Goal: Task Accomplishment & Management: Manage account settings

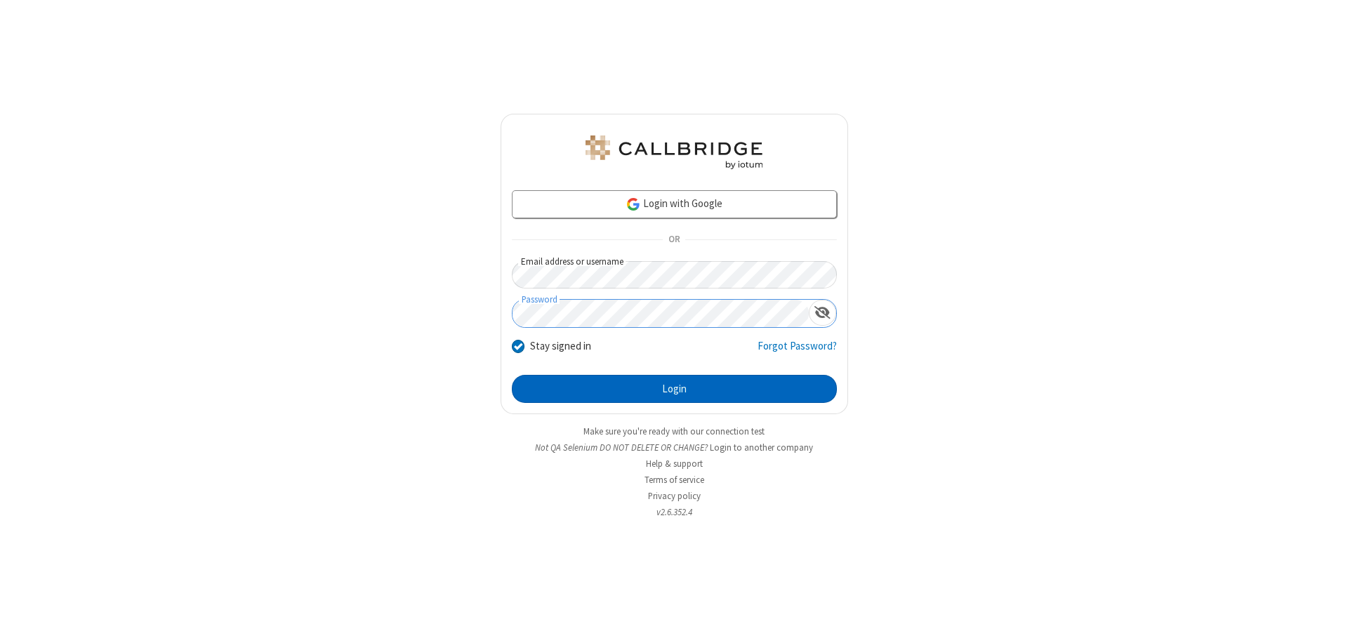
click at [674, 389] on button "Login" at bounding box center [674, 389] width 325 height 28
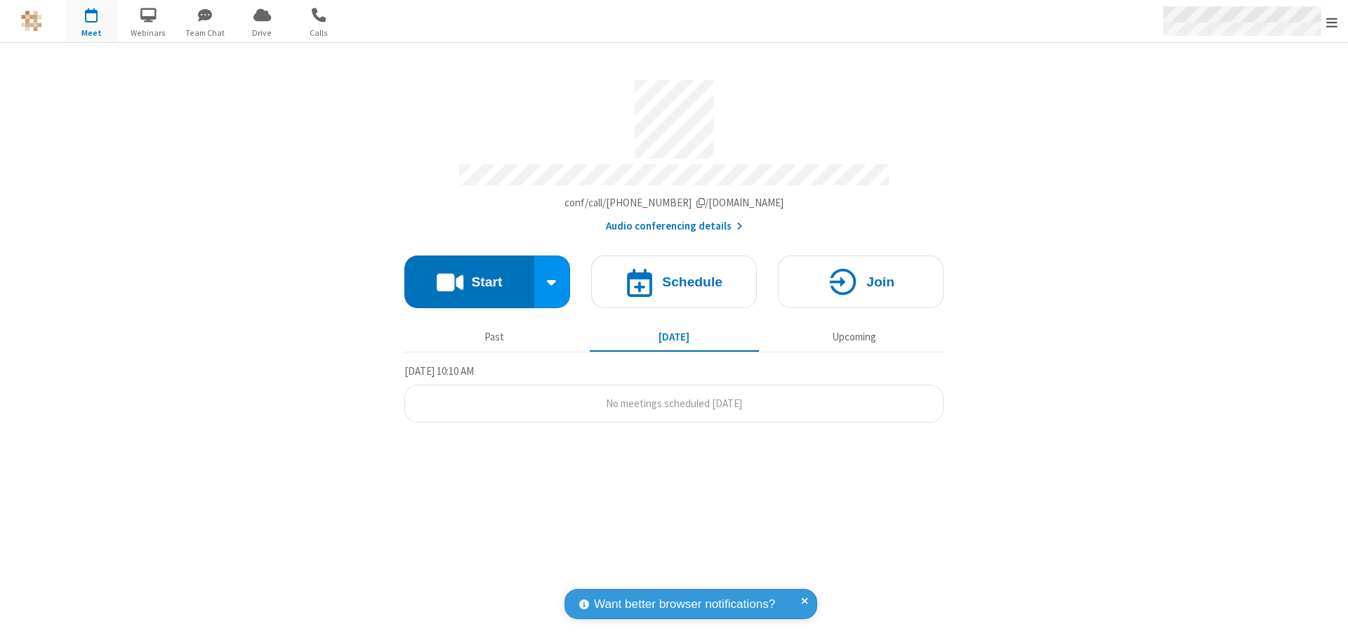
click at [1331, 22] on span "Open menu" at bounding box center [1331, 22] width 11 height 14
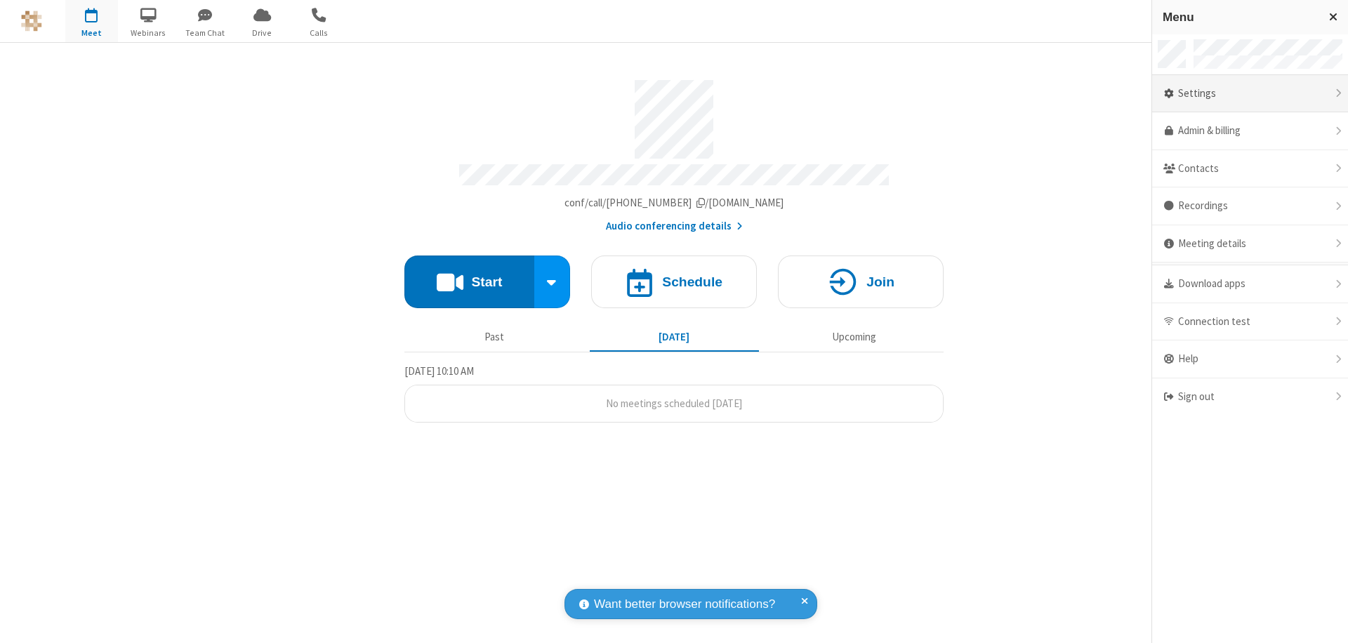
click at [1249, 93] on div "Settings" at bounding box center [1250, 94] width 196 height 38
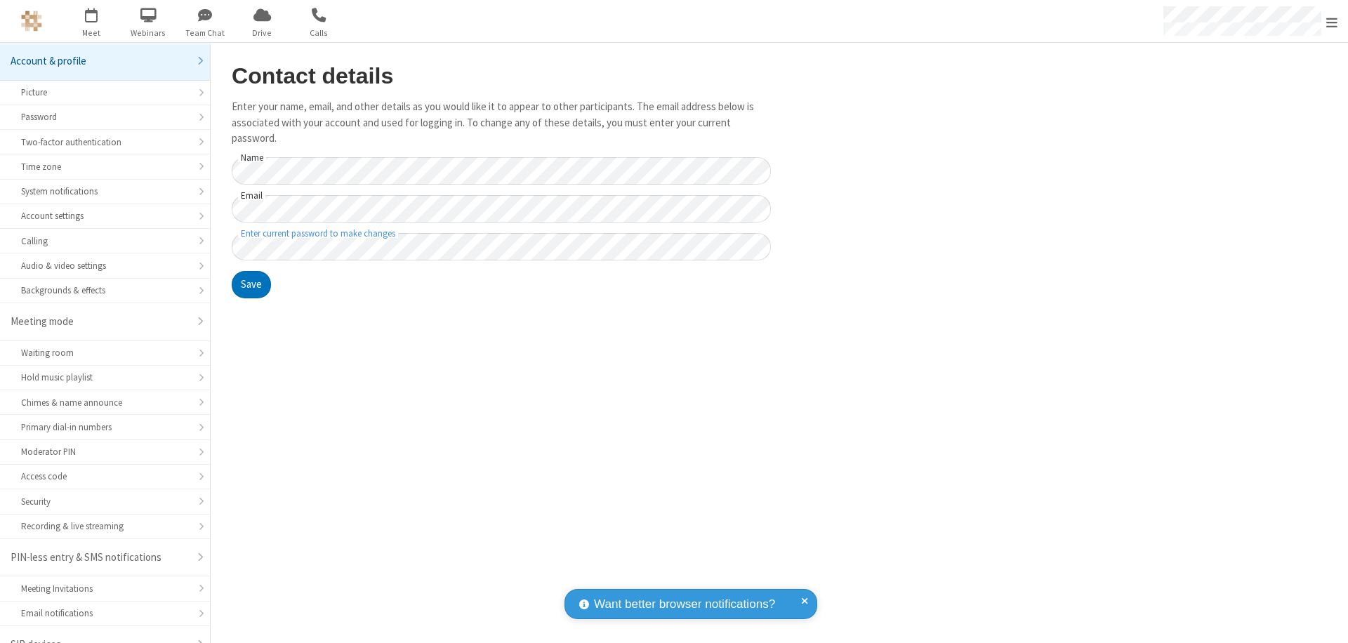
scroll to position [20, 0]
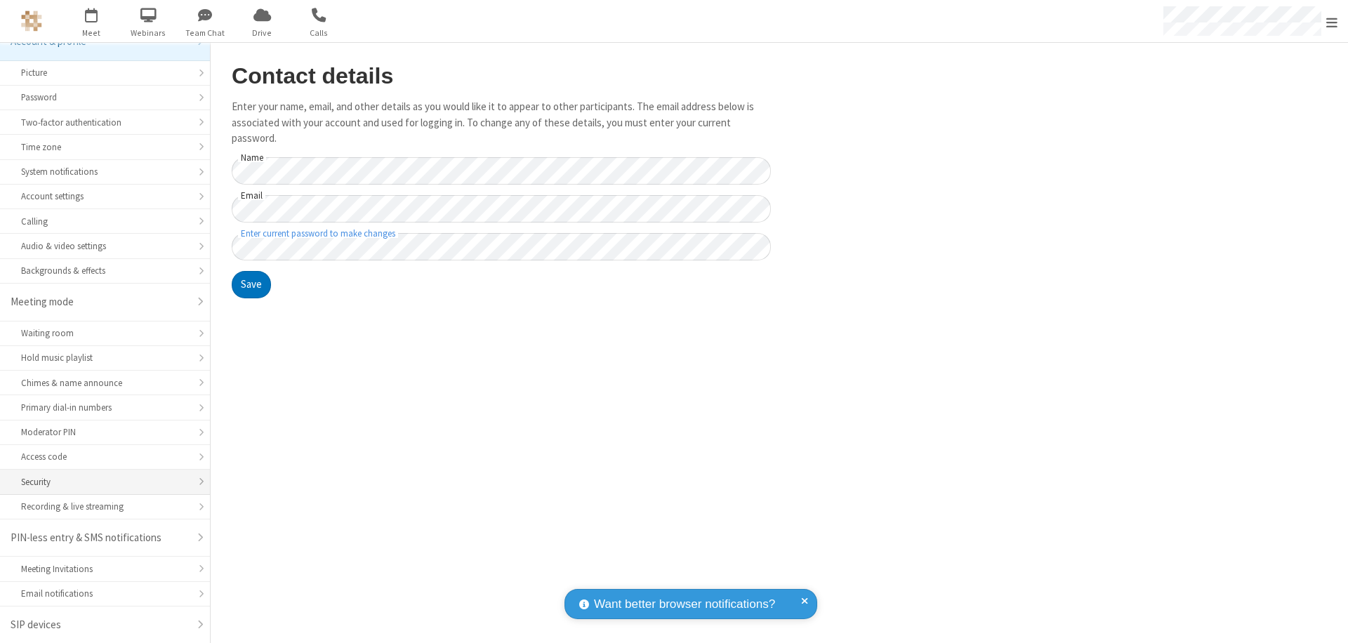
click at [100, 481] on div "Security" at bounding box center [105, 481] width 168 height 13
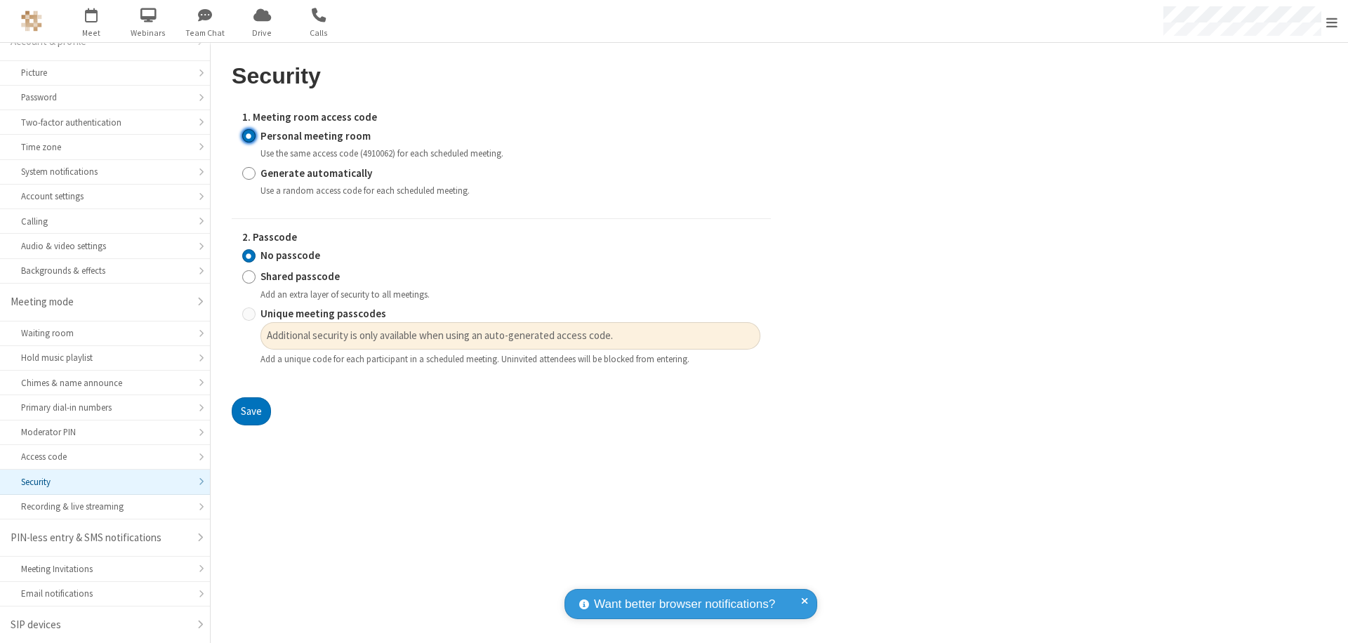
click at [248, 135] on input "Personal meeting room" at bounding box center [248, 135] width 13 height 15
click at [248, 255] on input "No passcode" at bounding box center [248, 255] width 13 height 15
click at [251, 411] on button "Save" at bounding box center [251, 411] width 39 height 28
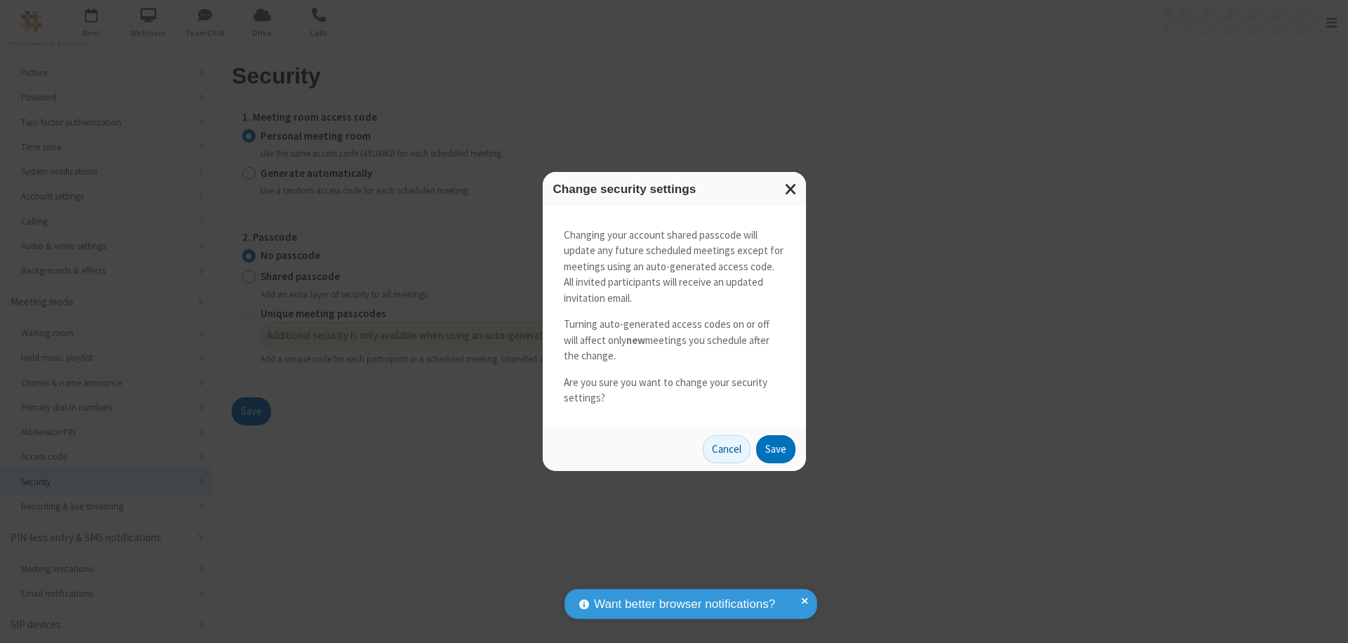
click at [775, 448] on button "Save" at bounding box center [775, 449] width 39 height 28
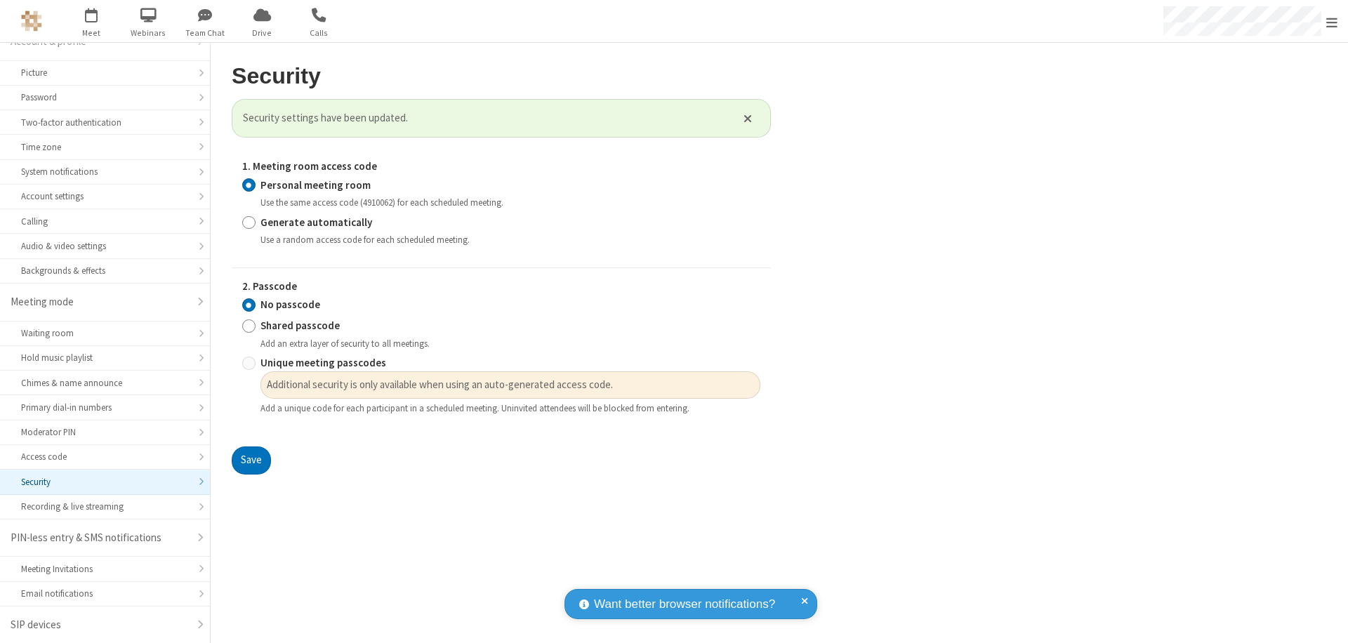
click at [1331, 22] on span "Open menu" at bounding box center [1331, 22] width 11 height 14
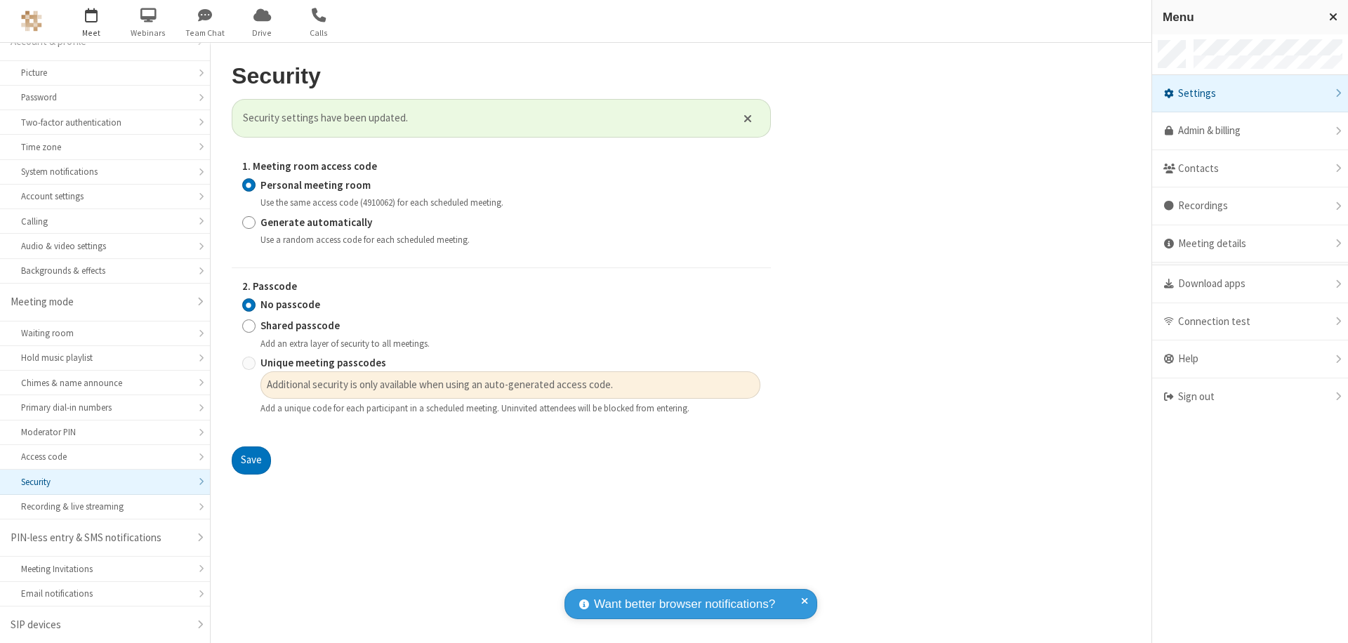
click at [91, 21] on span "button" at bounding box center [91, 15] width 53 height 24
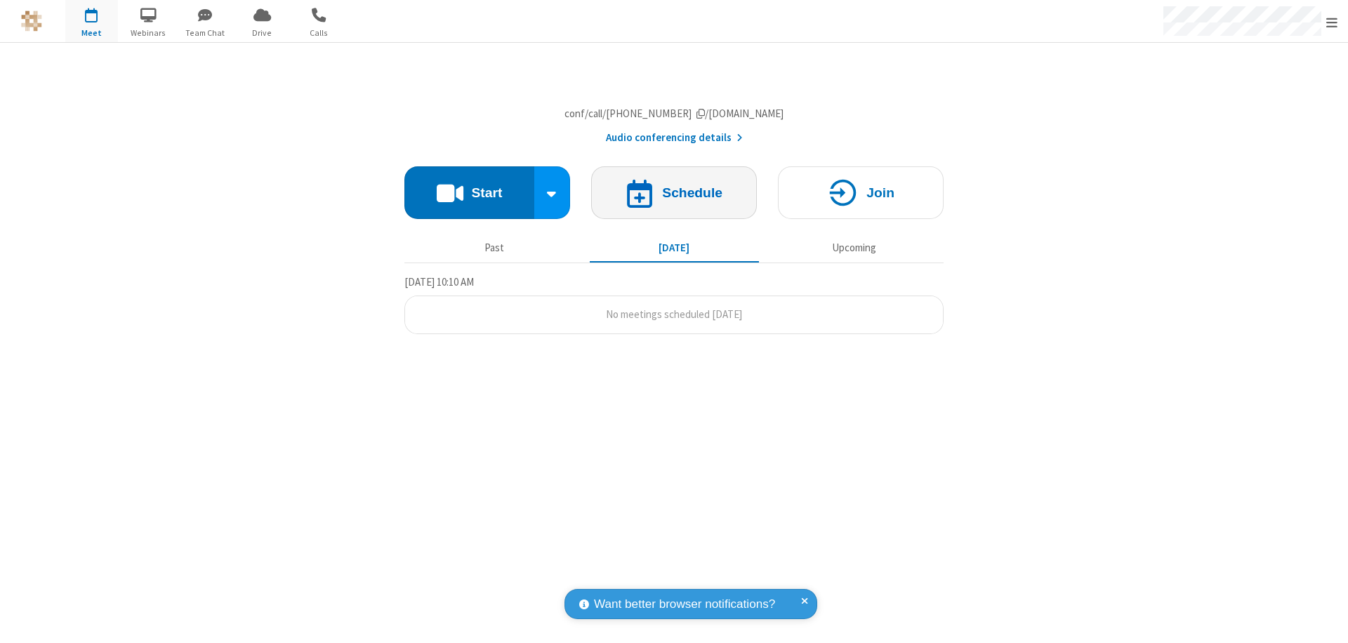
click at [674, 199] on h4 "Schedule" at bounding box center [692, 192] width 60 height 13
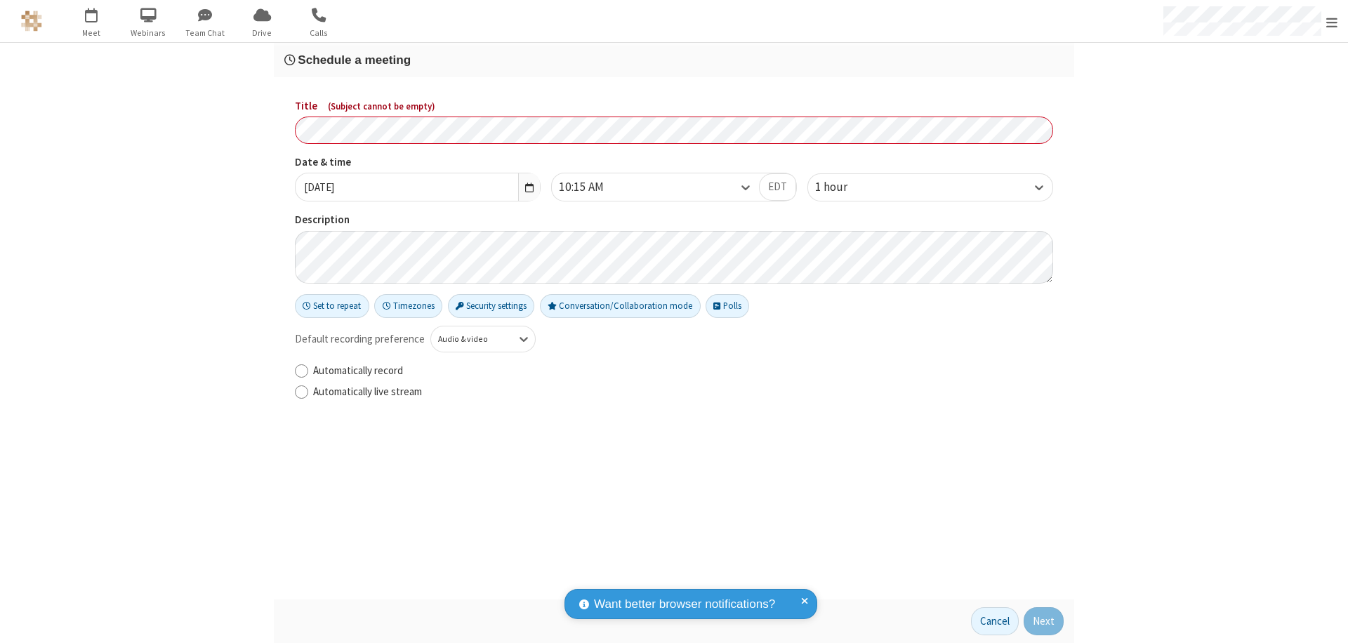
click at [674, 60] on h3 "Schedule a meeting" at bounding box center [673, 59] width 779 height 13
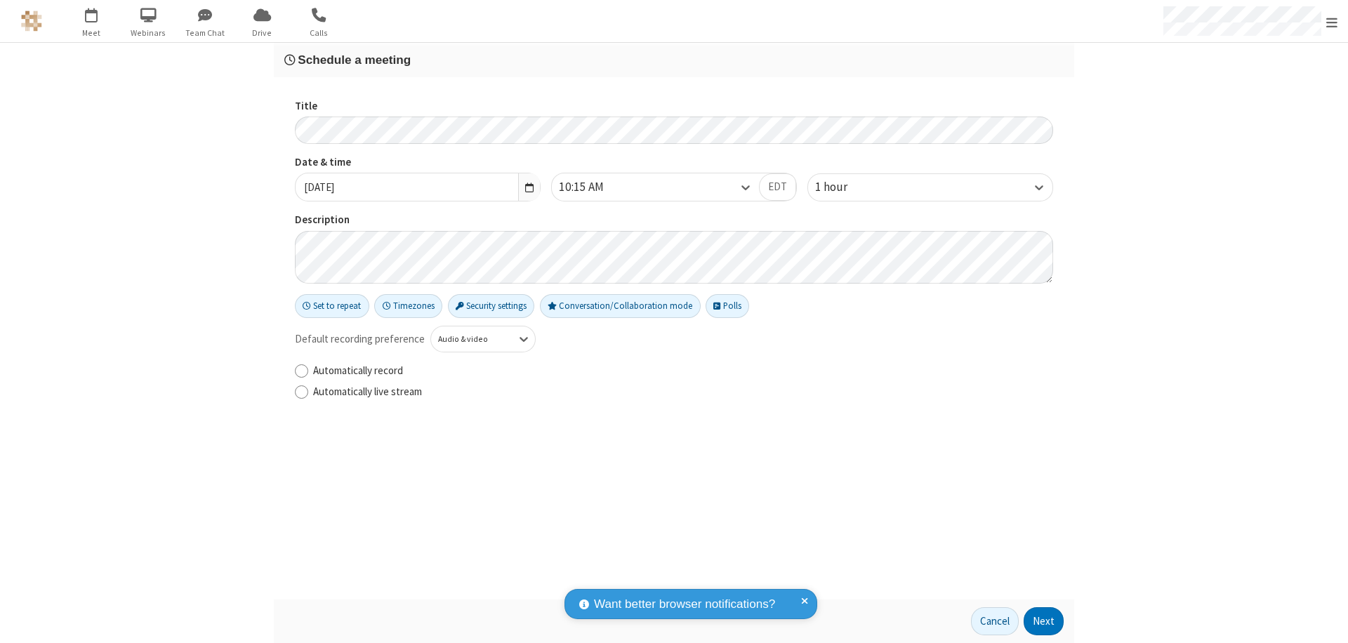
click at [1044, 621] on button "Next" at bounding box center [1043, 621] width 40 height 28
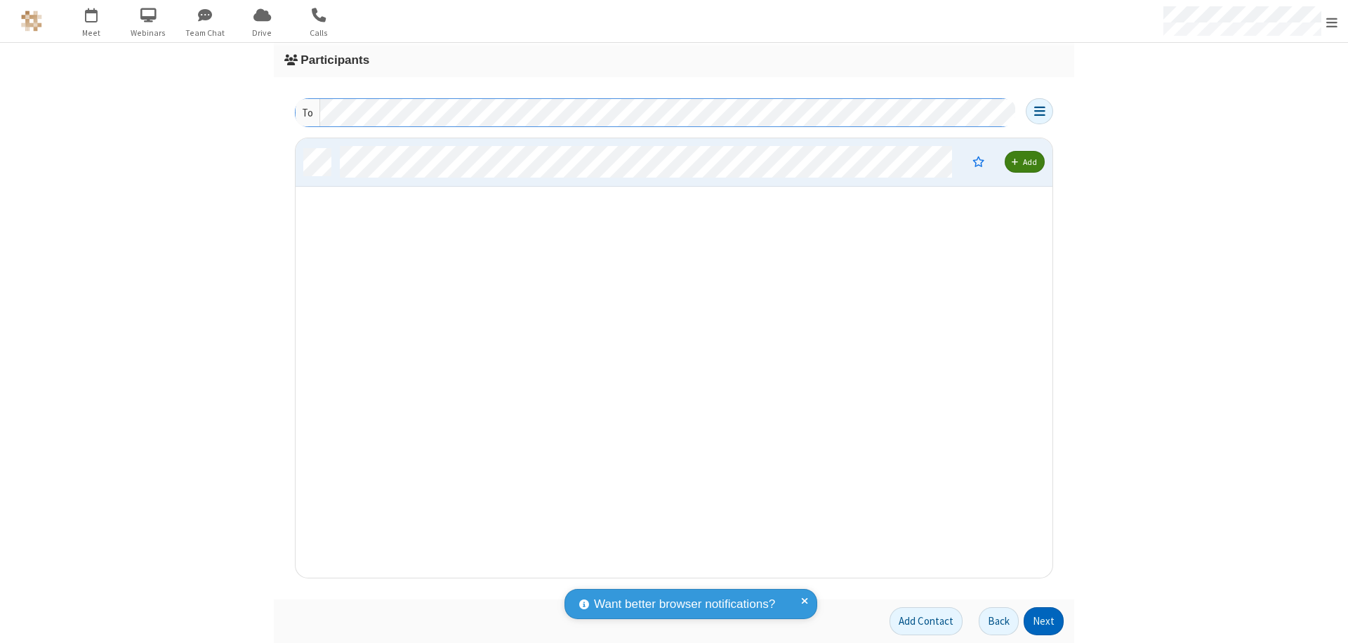
click at [1044, 621] on button "Next" at bounding box center [1043, 621] width 40 height 28
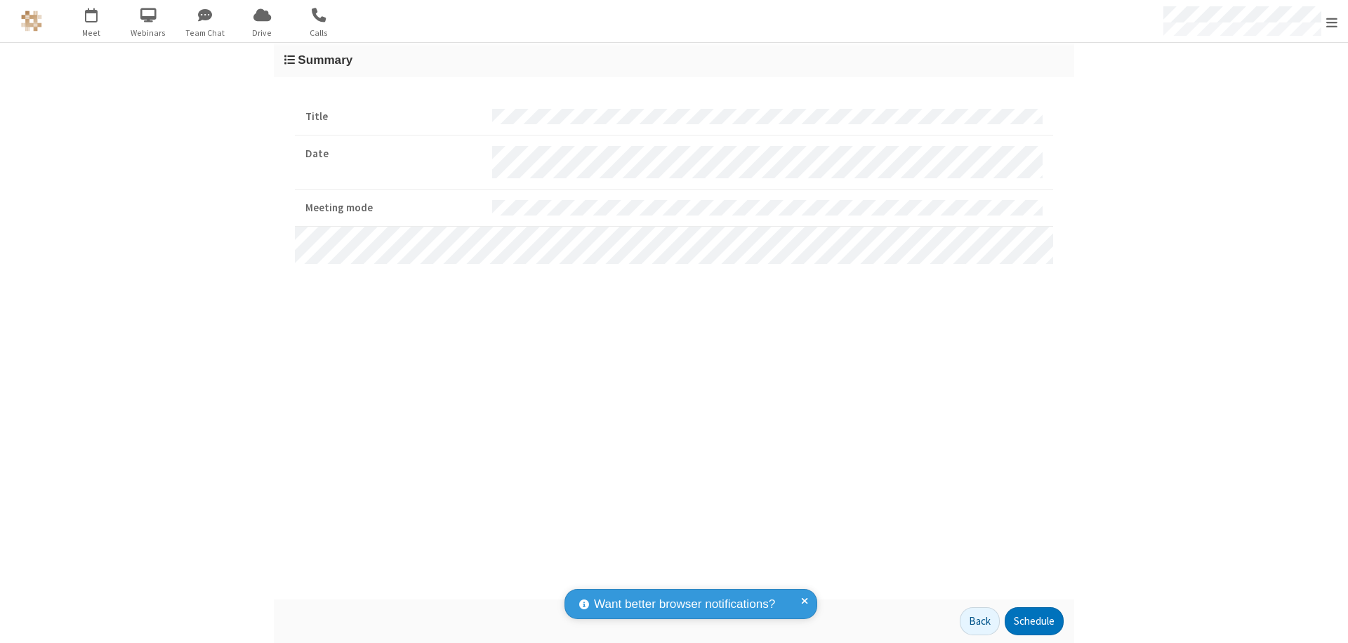
click at [1033, 621] on button "Schedule" at bounding box center [1033, 621] width 59 height 28
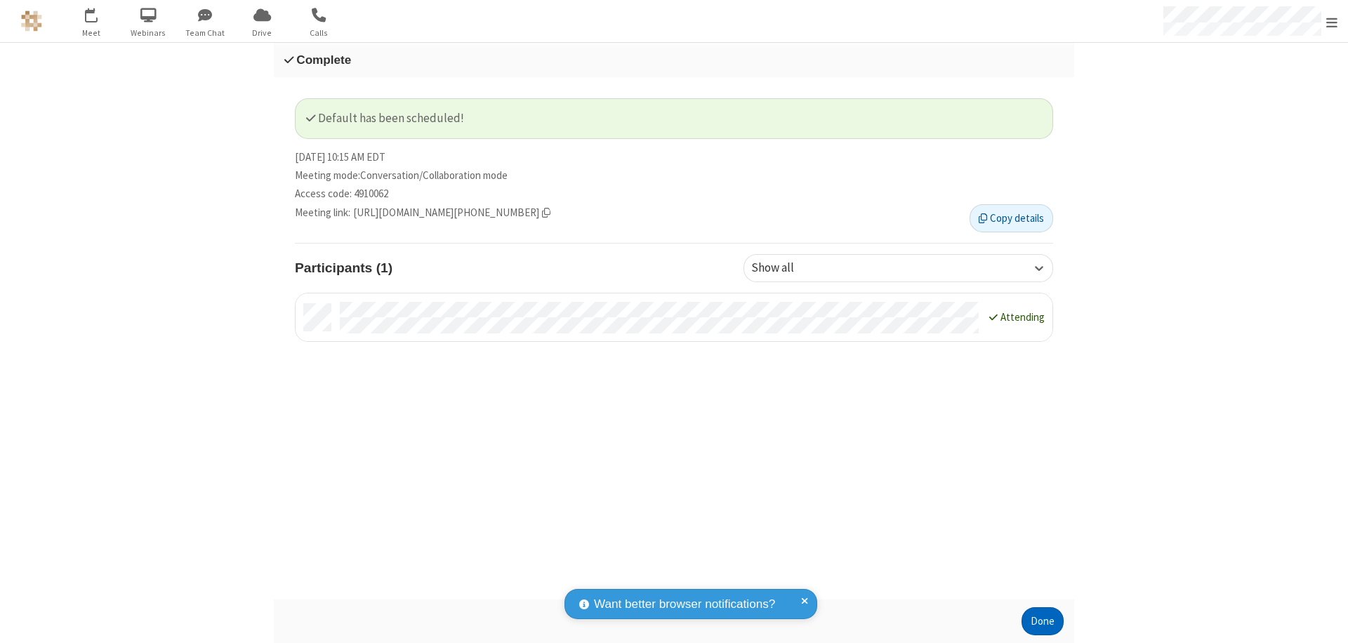
click at [1042, 621] on button "Done" at bounding box center [1042, 621] width 42 height 28
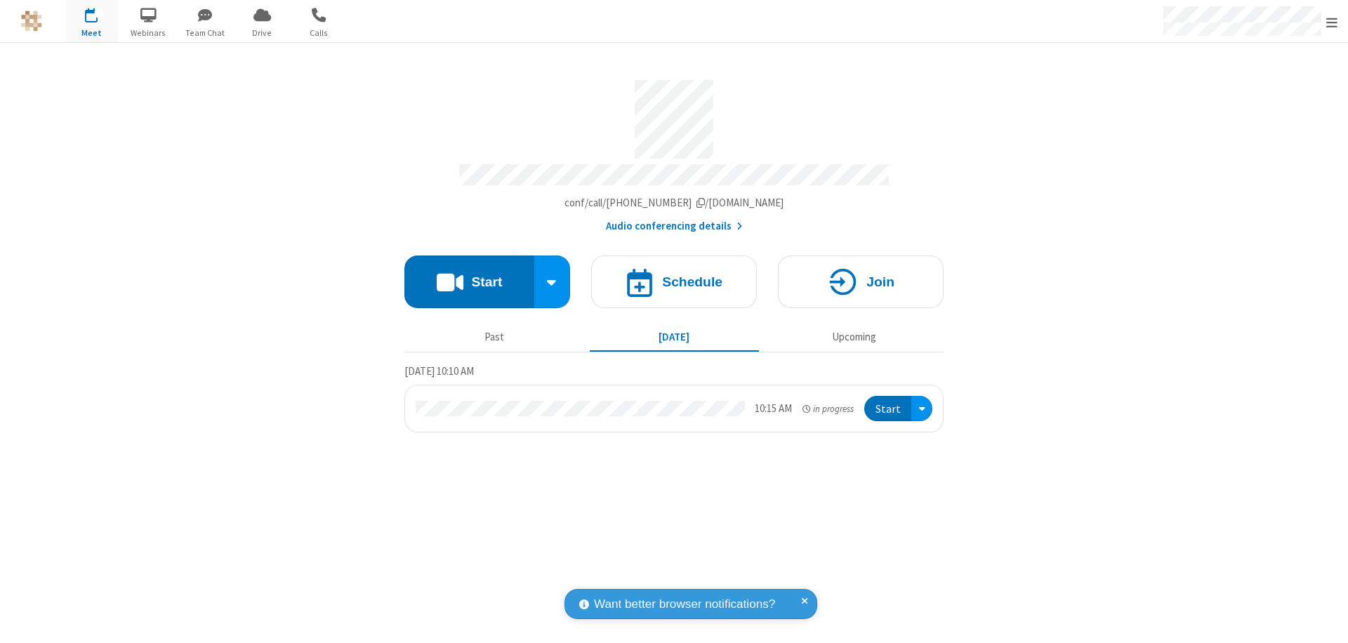
click at [889, 402] on button "Start" at bounding box center [887, 409] width 47 height 26
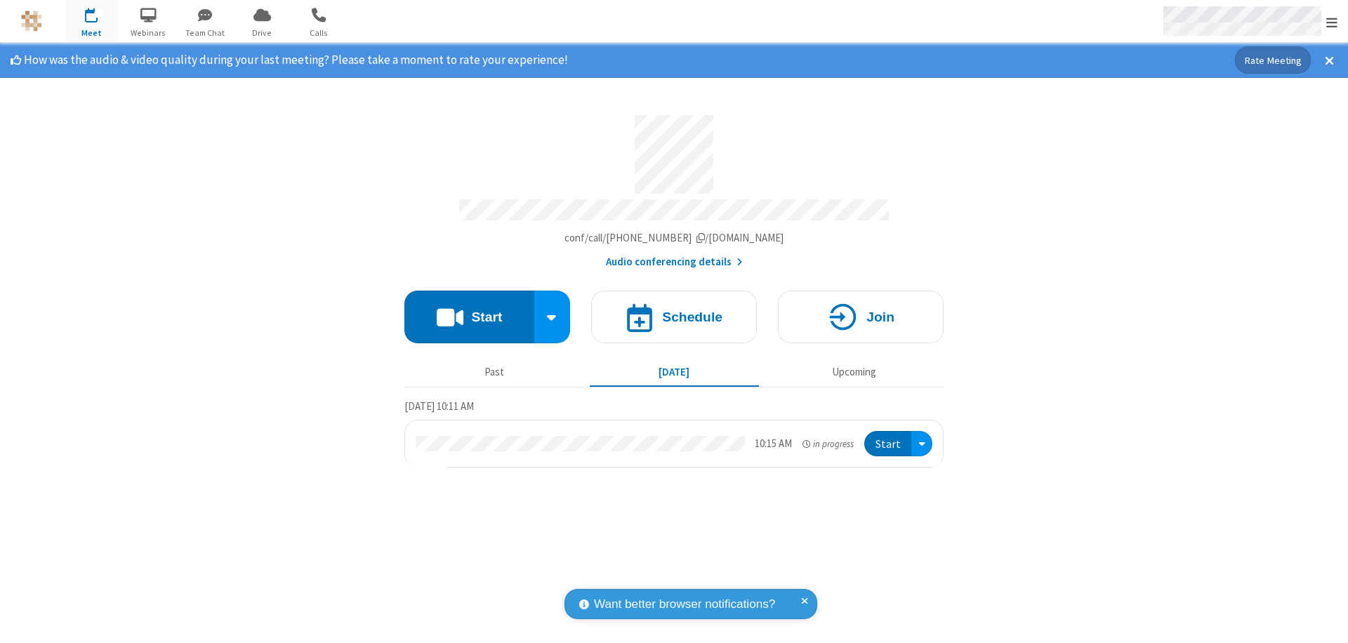
click at [1331, 22] on span "Open menu" at bounding box center [1331, 22] width 11 height 14
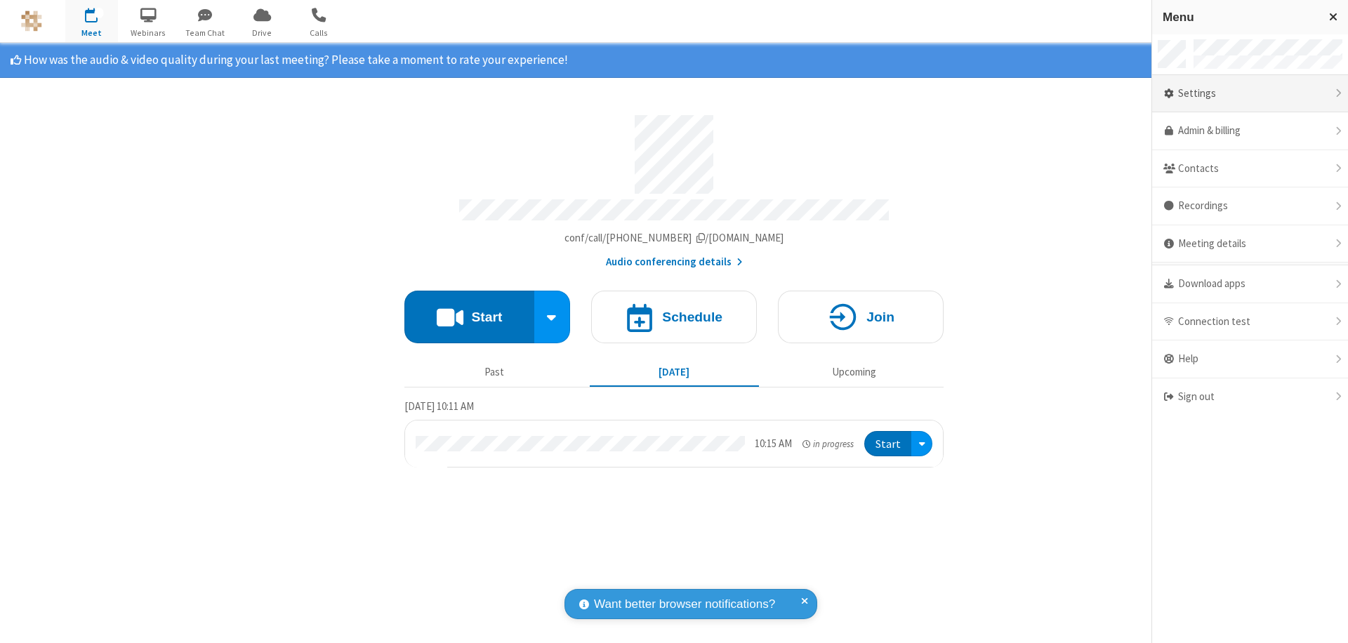
click at [1249, 93] on div "Settings" at bounding box center [1250, 94] width 196 height 38
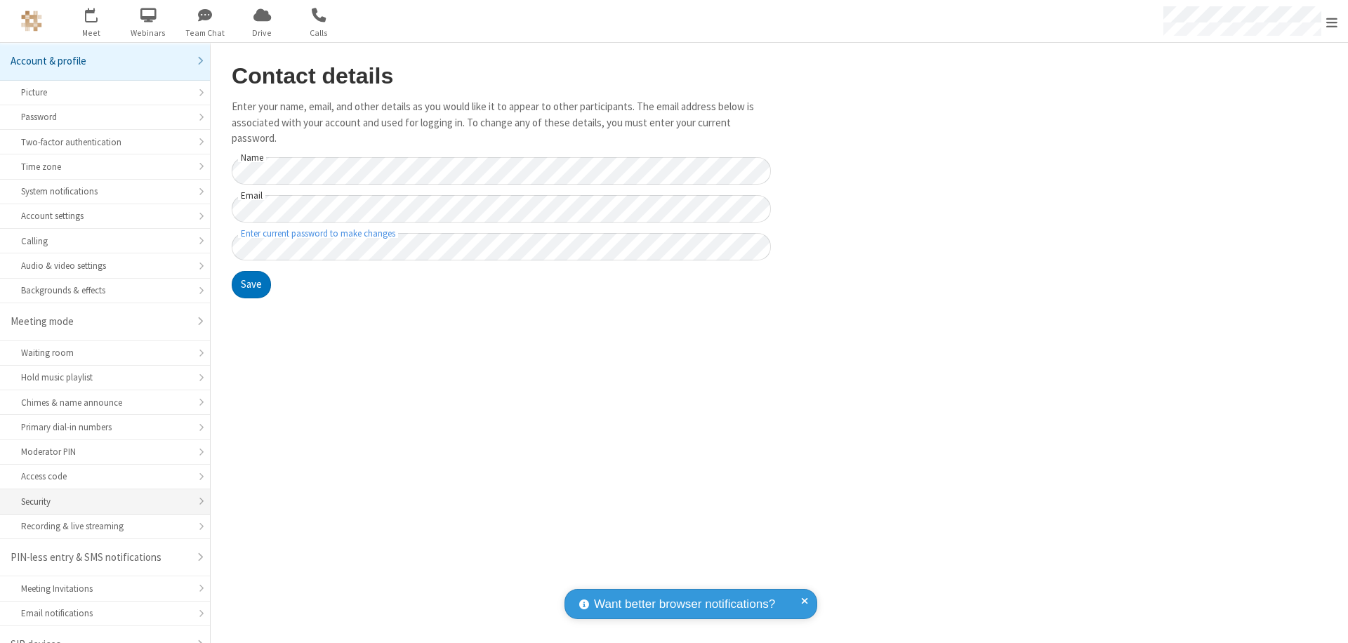
click at [100, 495] on div "Security" at bounding box center [105, 501] width 168 height 13
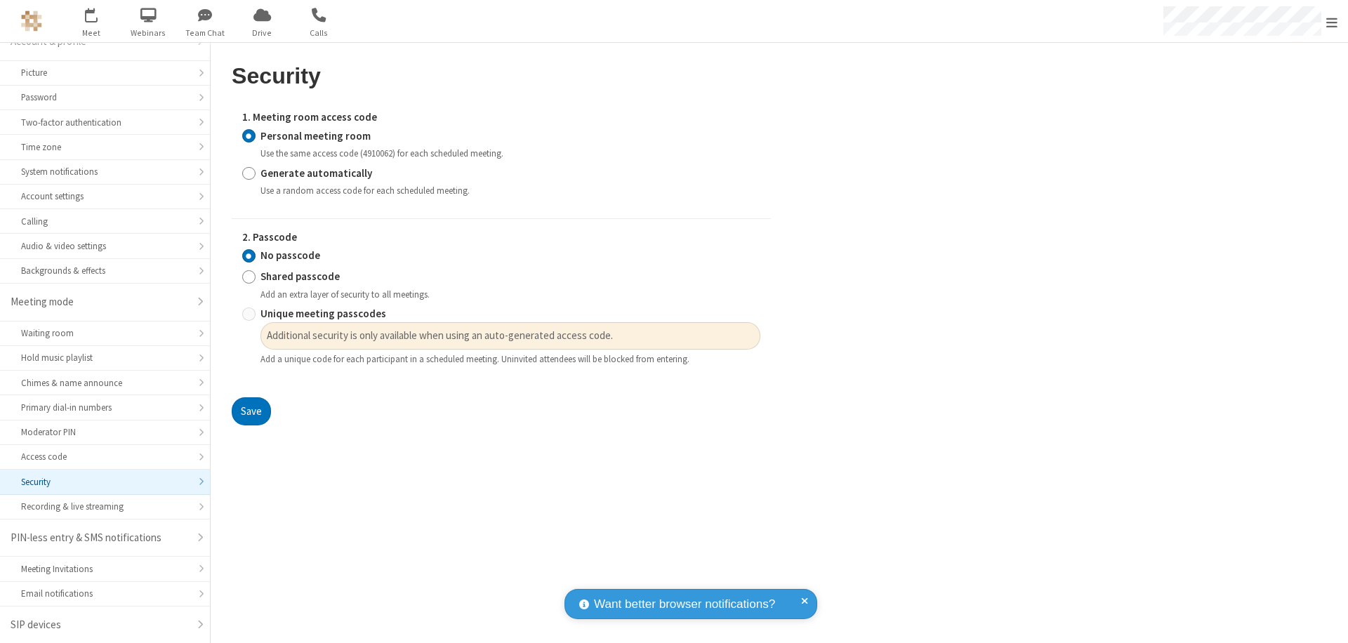
click at [248, 135] on input "Personal meeting room" at bounding box center [248, 135] width 13 height 15
click at [248, 255] on input "No passcode" at bounding box center [248, 255] width 13 height 15
click at [251, 411] on button "Save" at bounding box center [251, 411] width 39 height 28
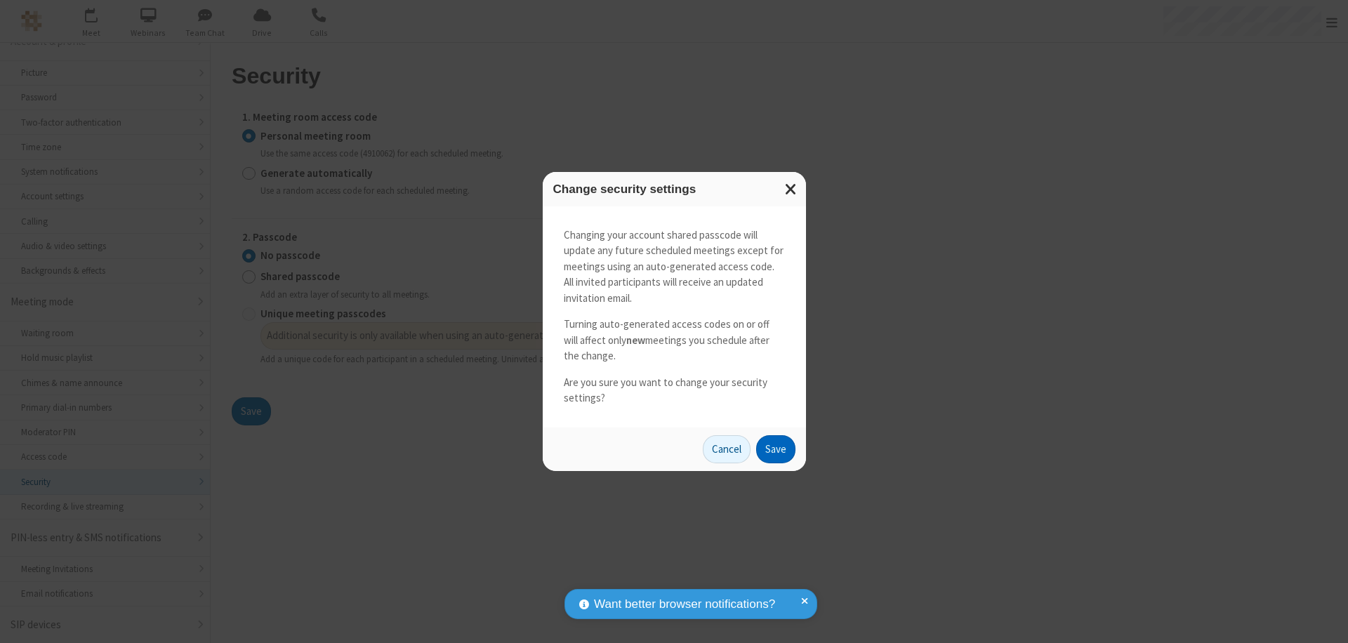
click at [775, 448] on button "Save" at bounding box center [775, 449] width 39 height 28
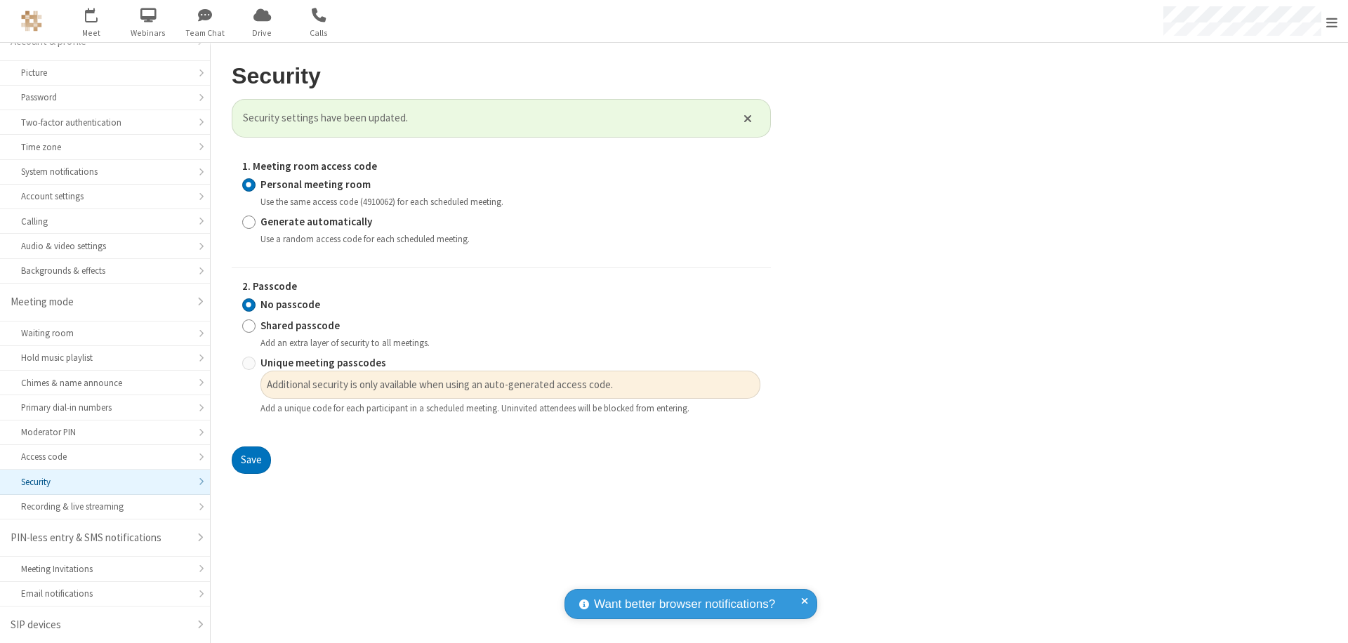
click at [1331, 21] on span "Open menu" at bounding box center [1331, 22] width 11 height 14
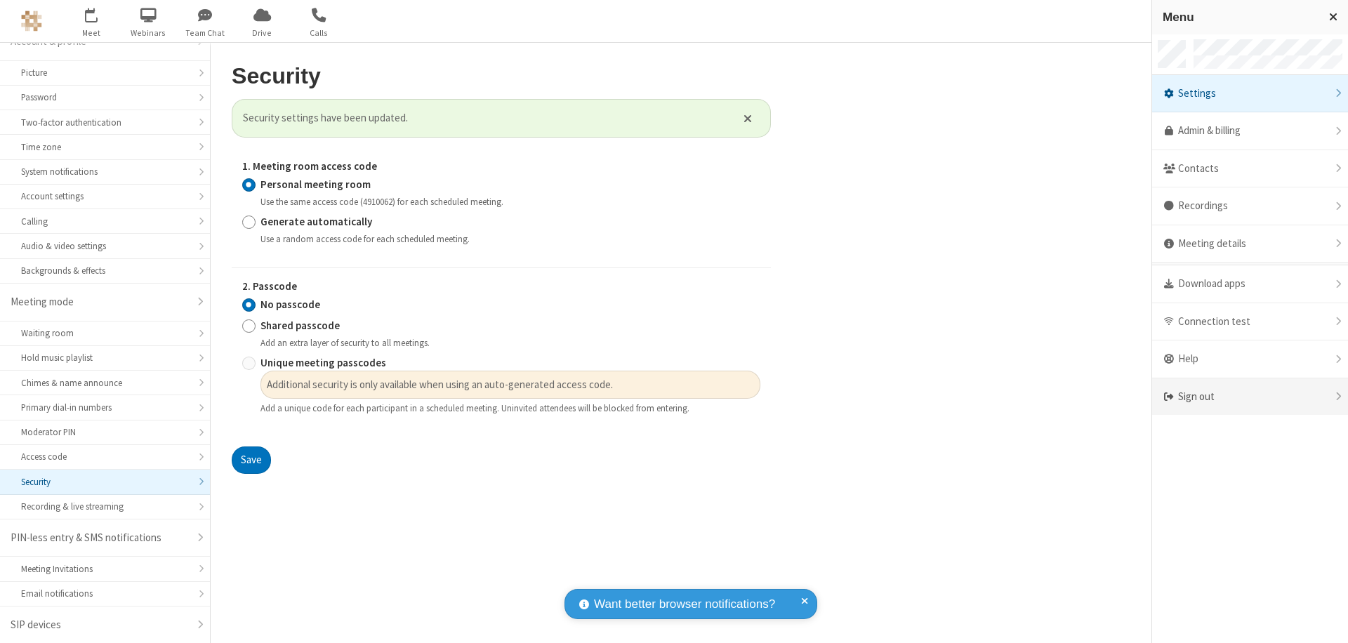
click at [1249, 397] on div "Sign out" at bounding box center [1250, 396] width 196 height 37
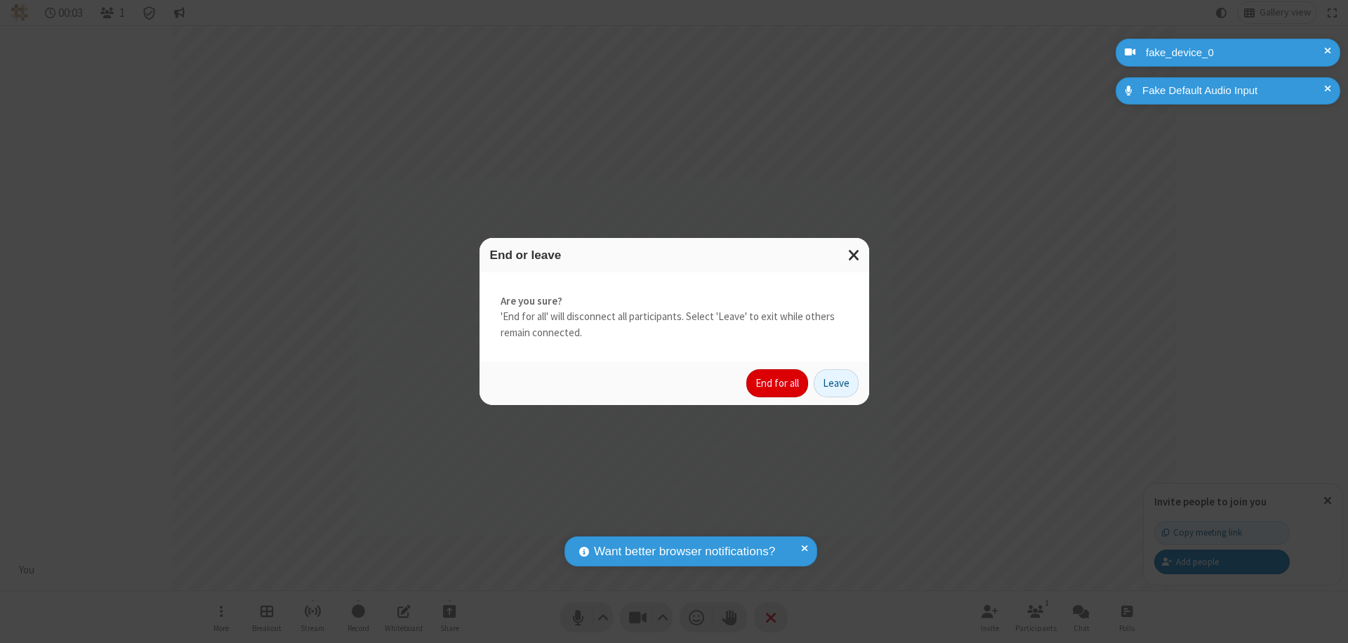
click at [778, 383] on button "End for all" at bounding box center [777, 383] width 62 height 28
